Goal: Task Accomplishment & Management: Manage account settings

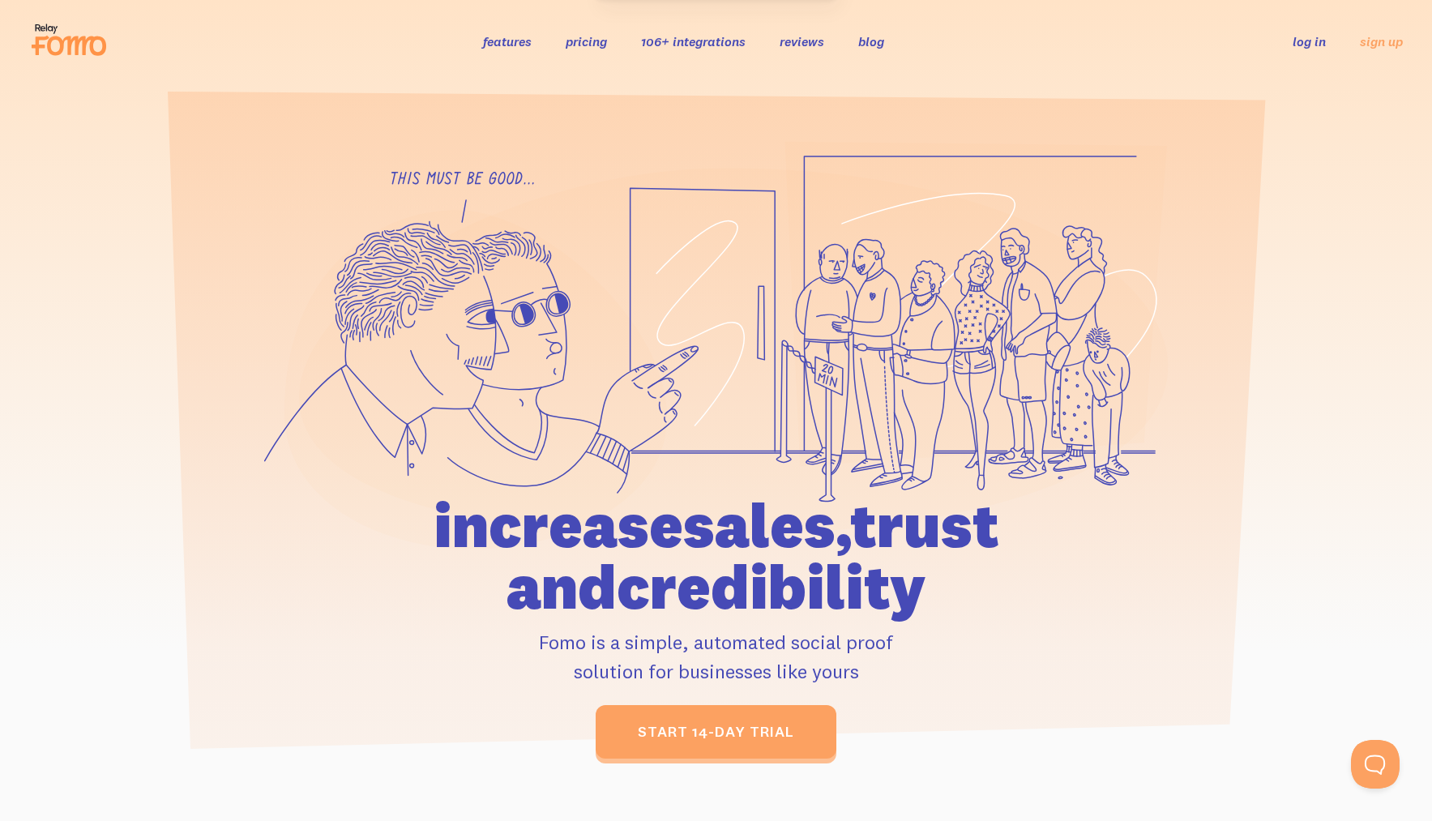
click at [1287, 41] on ul "log in sign up" at bounding box center [1339, 41] width 130 height 19
click at [1297, 42] on link "log in" at bounding box center [1309, 41] width 33 height 16
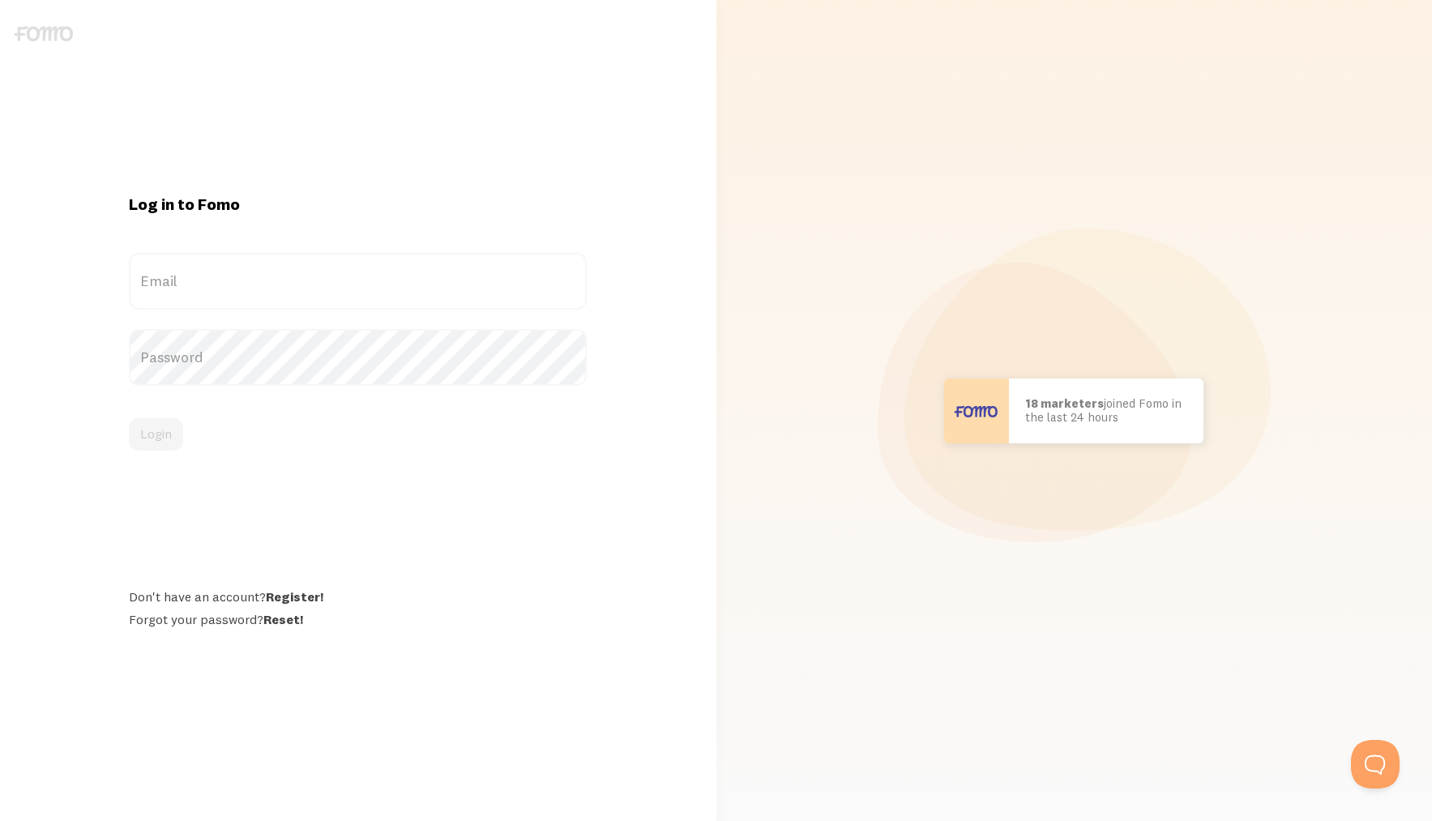
click at [231, 289] on label "Email" at bounding box center [358, 281] width 458 height 57
click at [231, 289] on input "Email" at bounding box center [358, 281] width 458 height 57
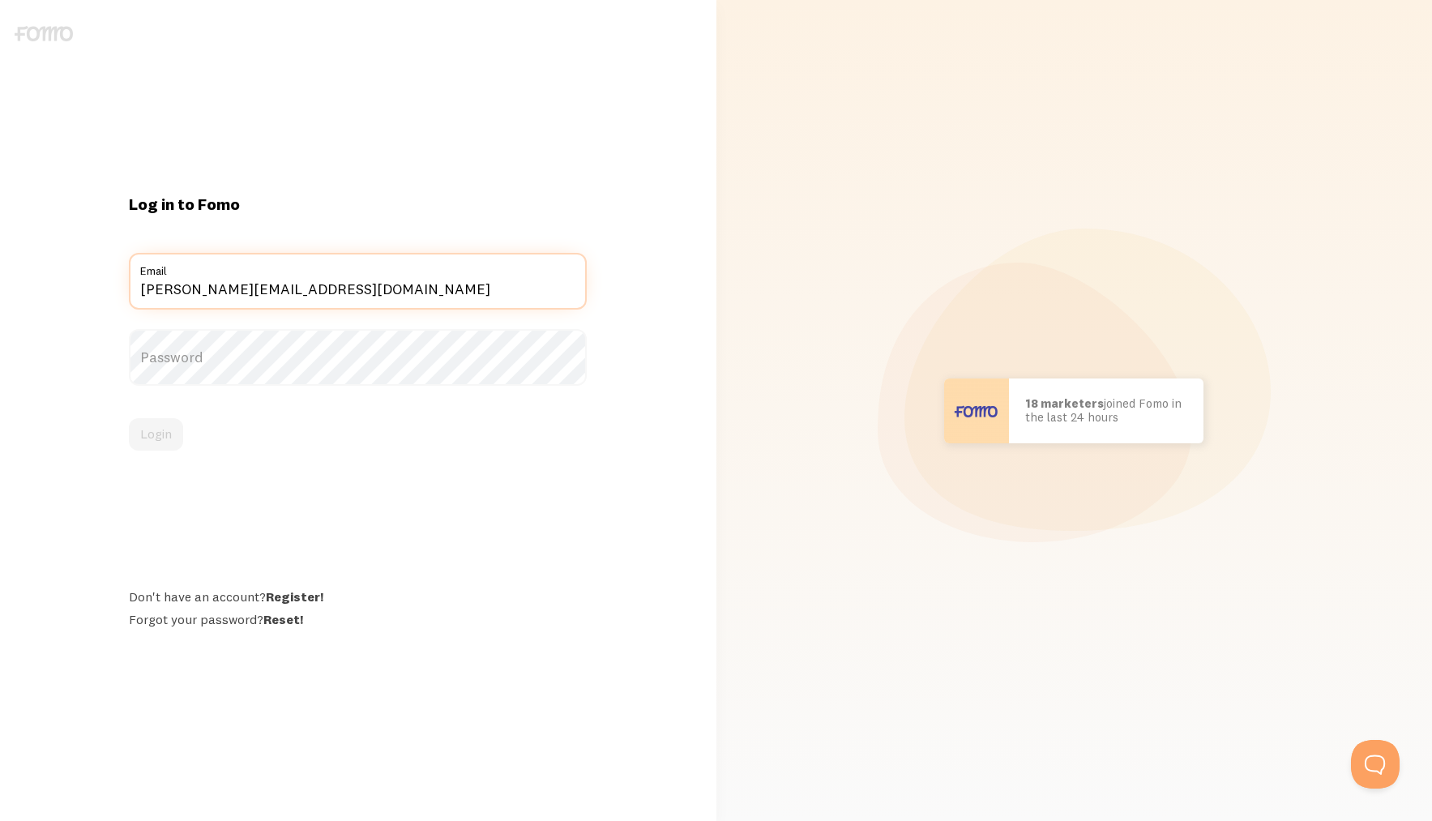
type input "shane@echosoundworks.com"
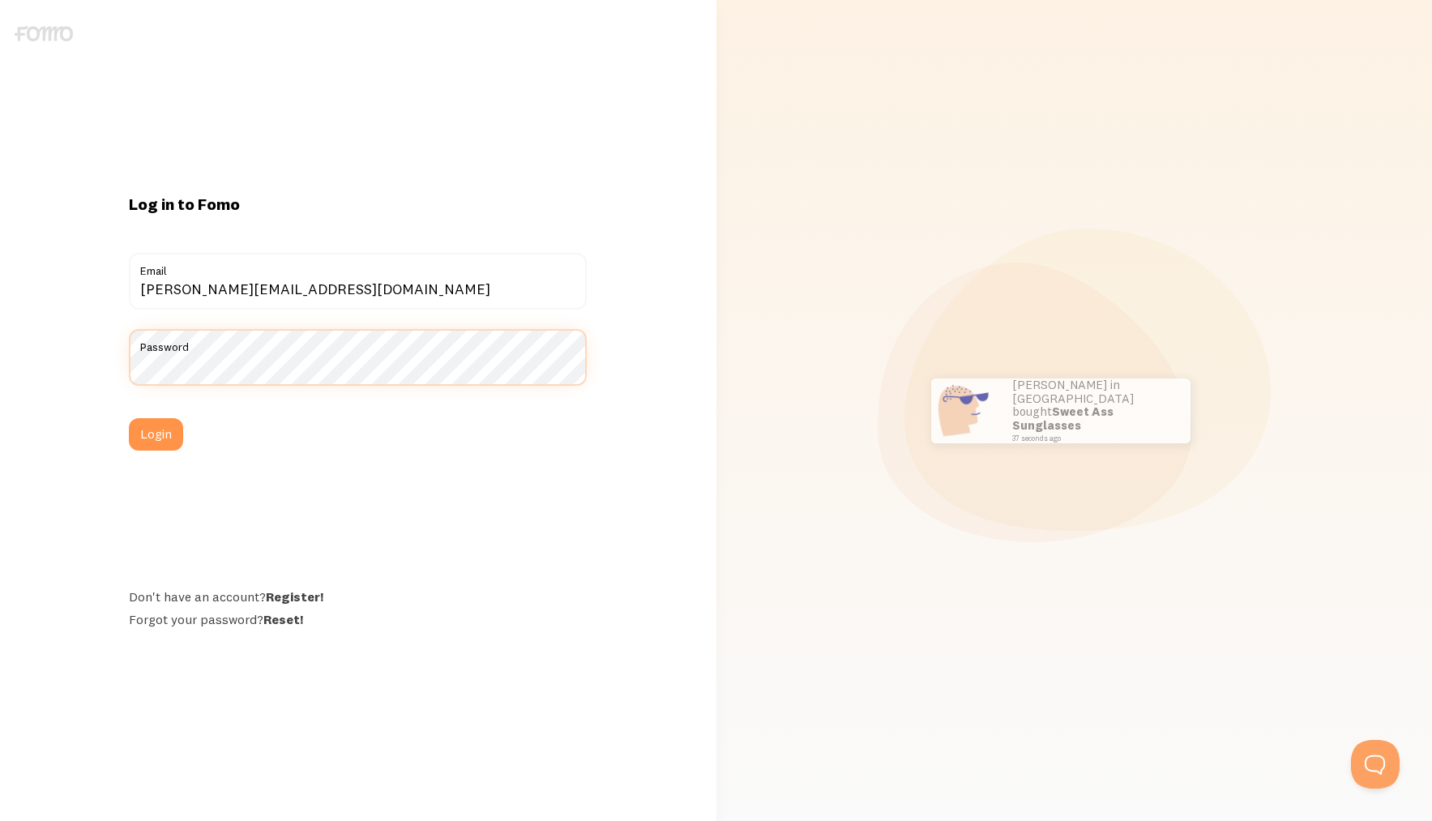
click at [129, 418] on button "Login" at bounding box center [156, 434] width 54 height 32
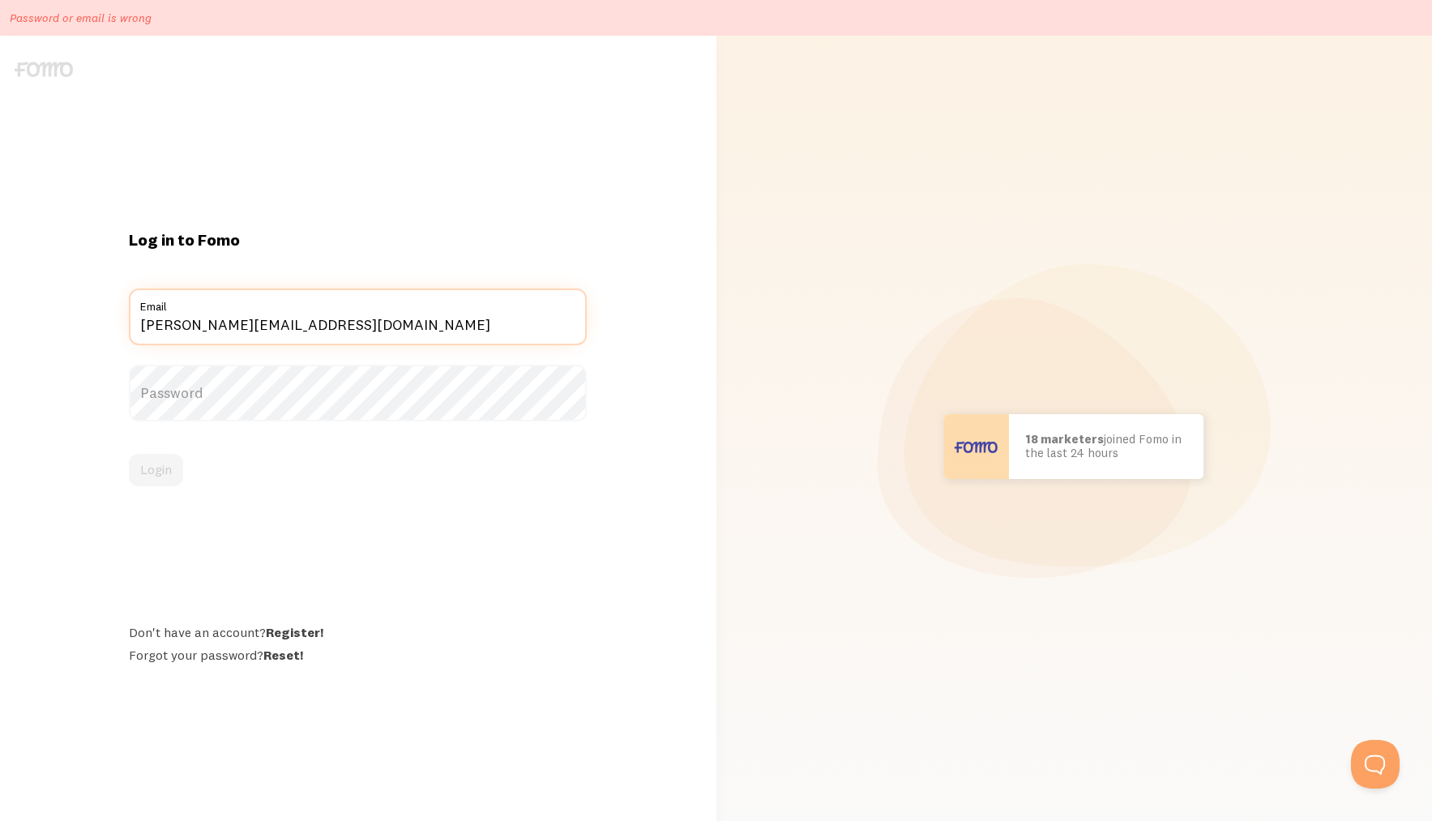
drag, startPoint x: 142, startPoint y: 323, endPoint x: 119, endPoint y: 319, distance: 23.1
click at [120, 319] on div "Log in to Fomo shane@echosoundworks.com Email Password Login Don't have an acco…" at bounding box center [357, 446] width 477 height 435
type input "ally@echosoundworks.com"
click at [190, 388] on label "Password" at bounding box center [358, 393] width 458 height 57
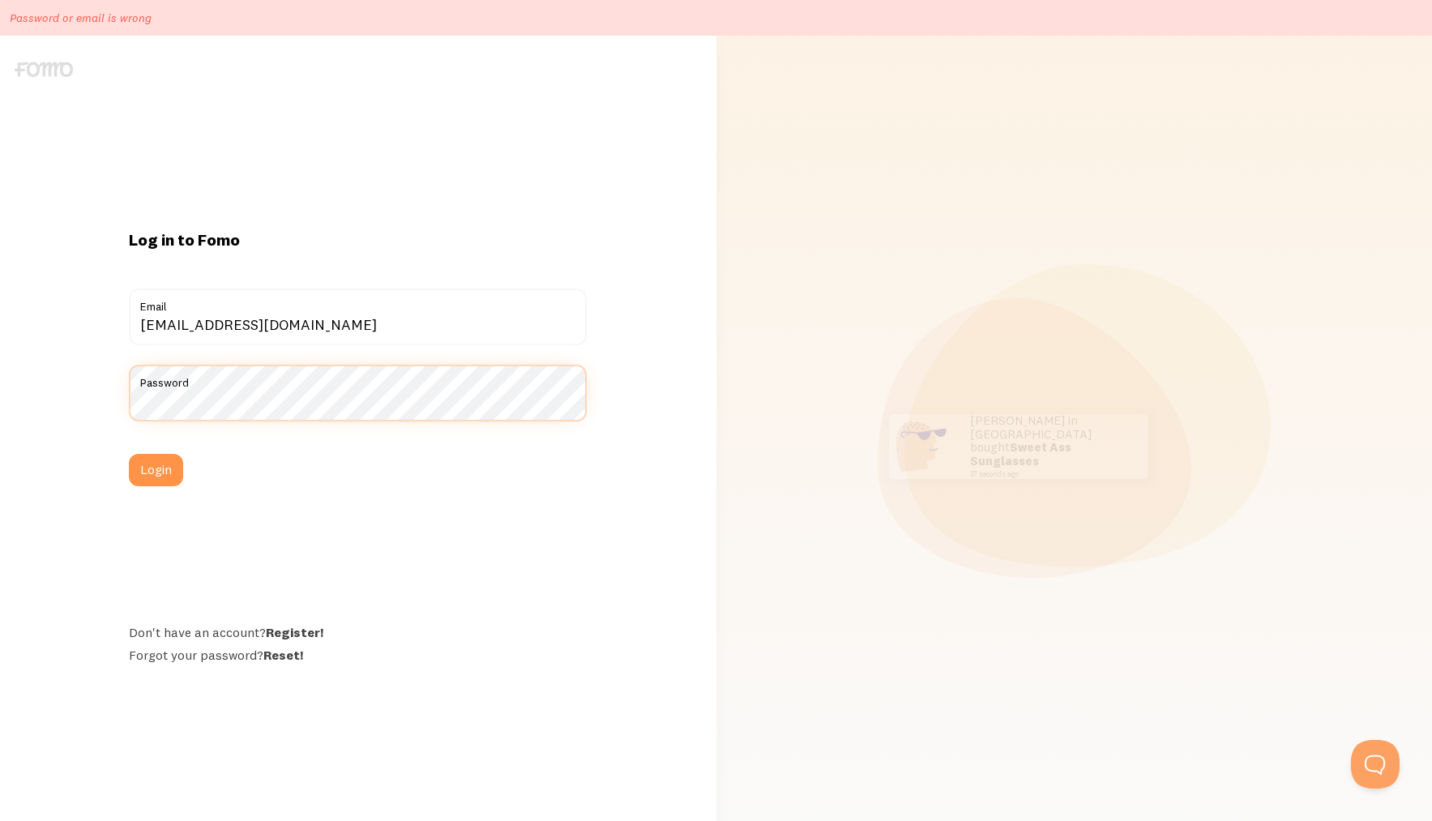
click at [129, 454] on button "Login" at bounding box center [156, 470] width 54 height 32
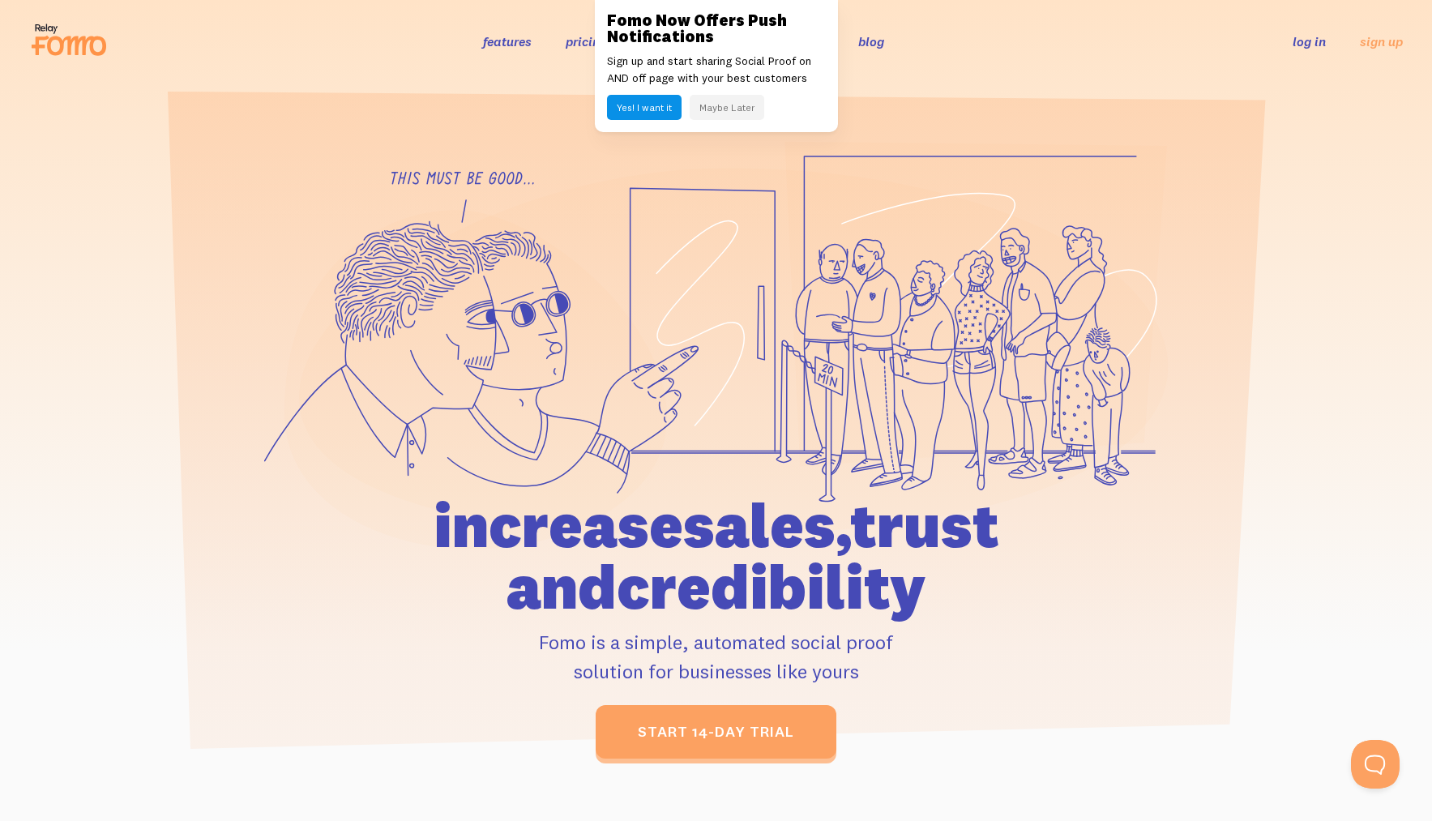
click at [1022, 70] on header "features pricing 106+ integrations reviews blog log in sign up log in sign up" at bounding box center [716, 41] width 1432 height 83
click at [1310, 43] on link "log in" at bounding box center [1309, 41] width 33 height 16
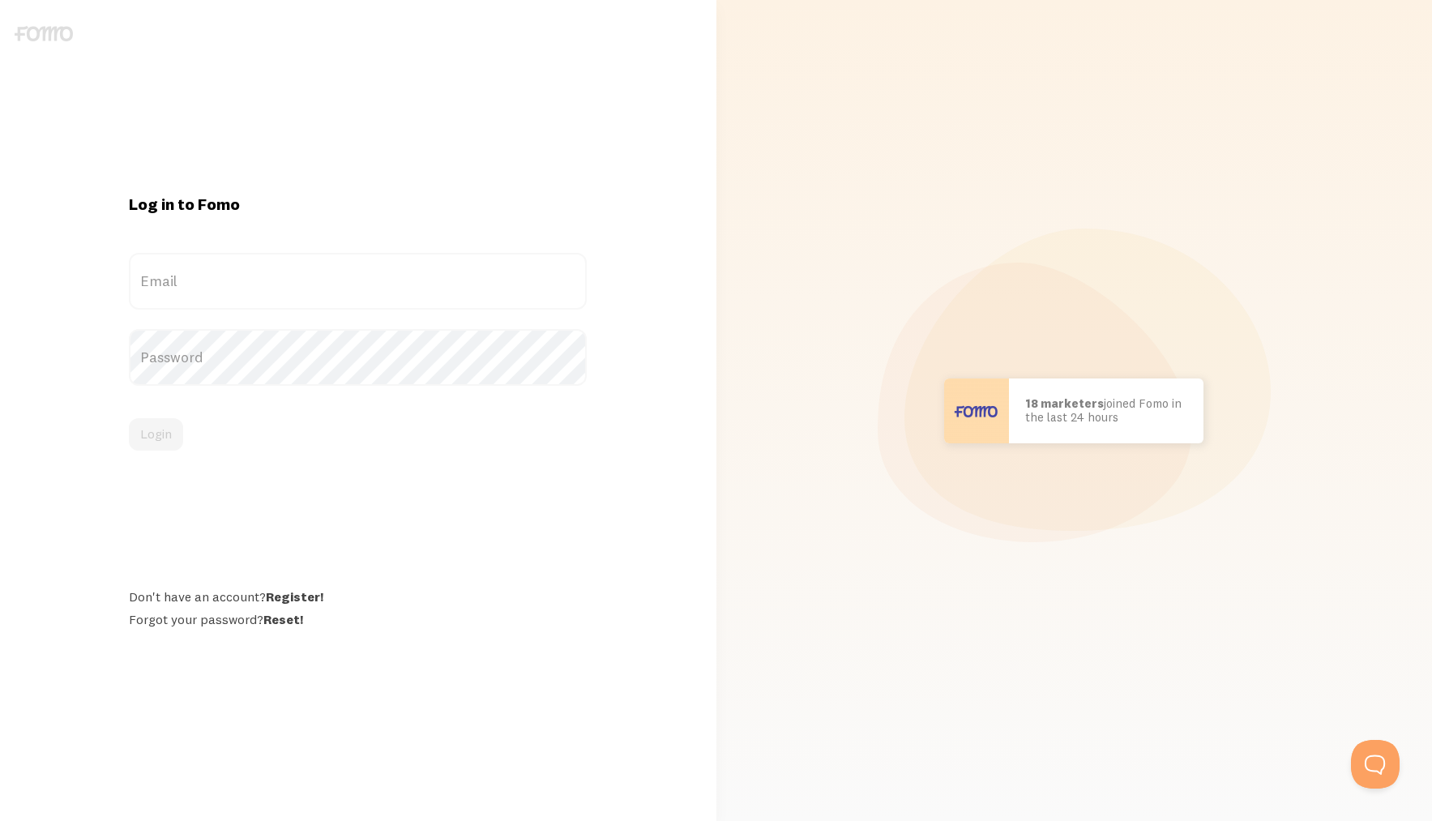
click at [219, 269] on label "Email" at bounding box center [358, 281] width 458 height 57
click at [219, 269] on input "Email" at bounding box center [358, 281] width 458 height 57
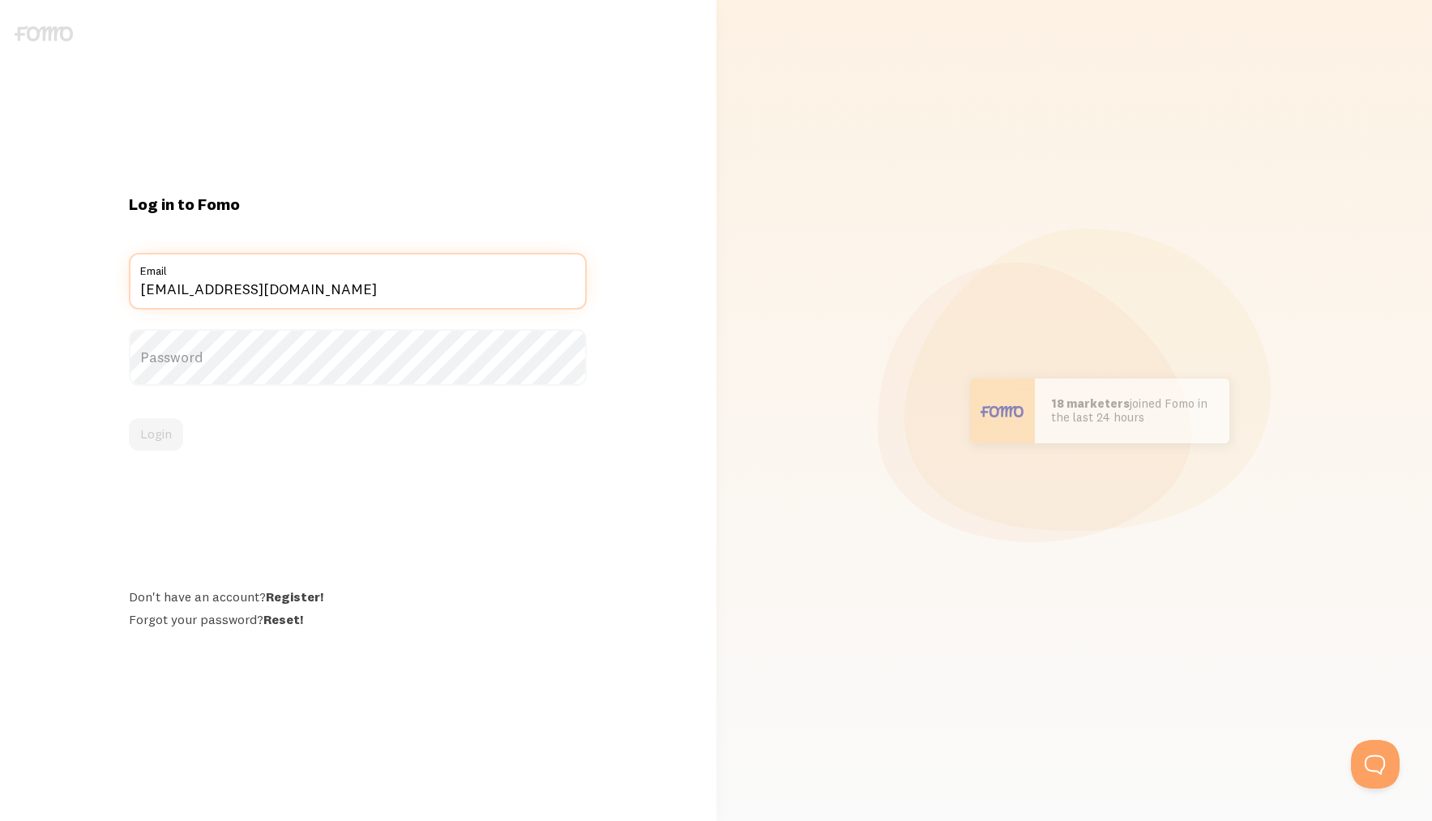
type input "[EMAIL_ADDRESS][DOMAIN_NAME]"
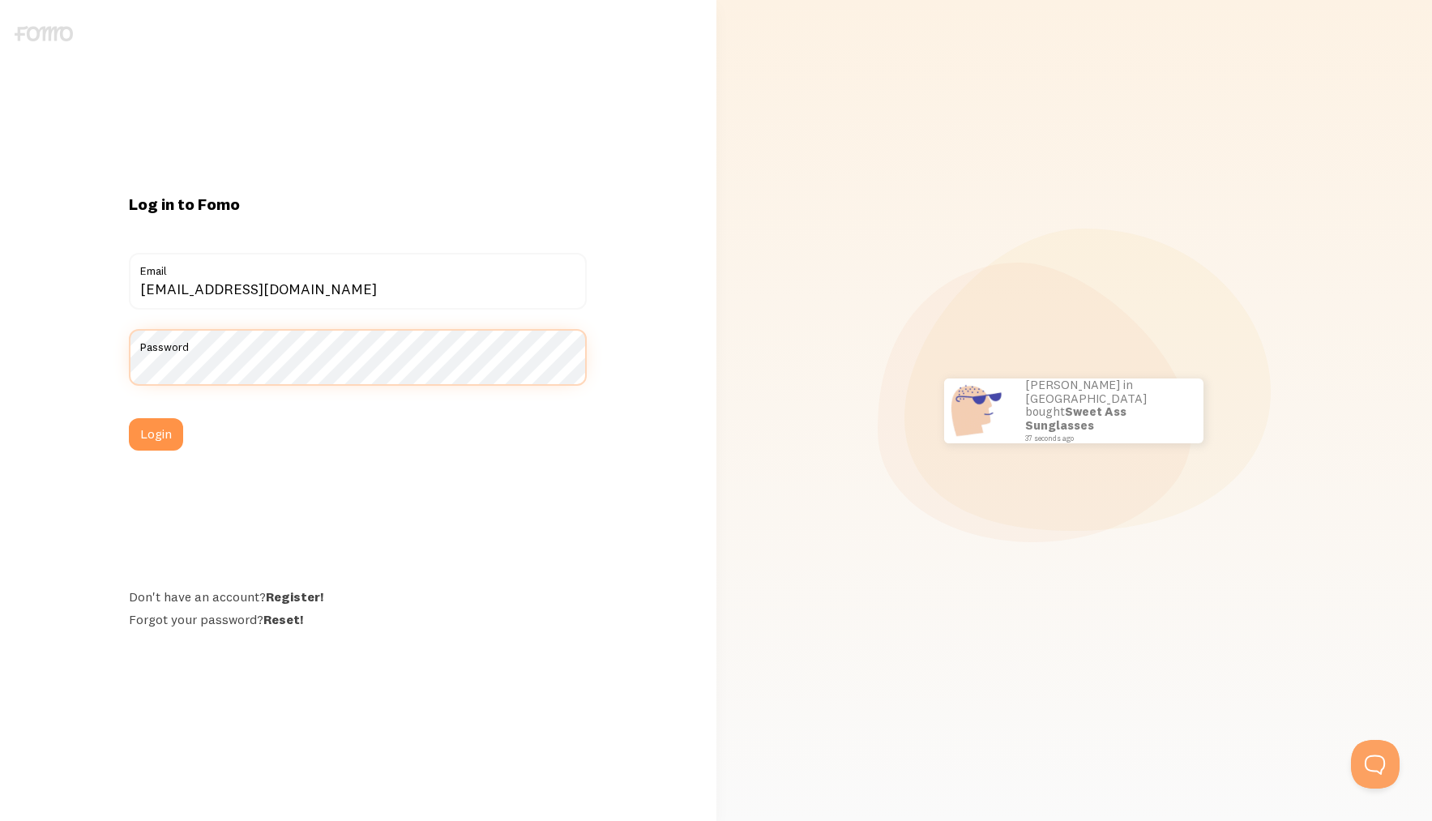
click at [129, 418] on button "Login" at bounding box center [156, 434] width 54 height 32
